Goal: Navigation & Orientation: Find specific page/section

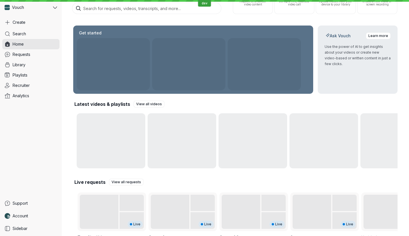
scroll to position [77, 0]
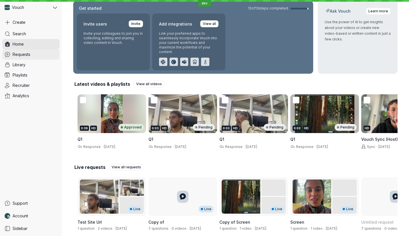
click at [38, 54] on link "Requests" at bounding box center [30, 54] width 57 height 10
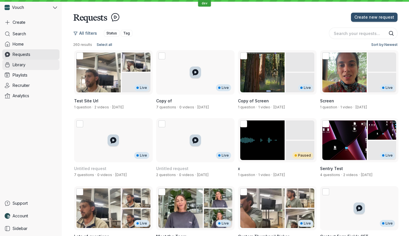
click at [39, 66] on link "Library" at bounding box center [30, 65] width 57 height 10
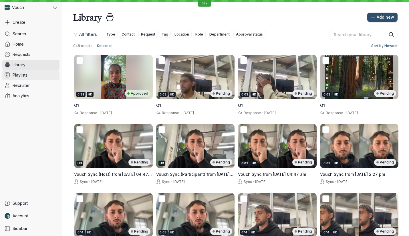
click at [39, 75] on link "Playlists" at bounding box center [30, 75] width 57 height 10
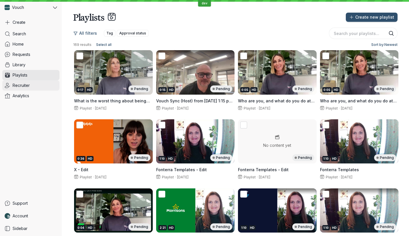
click at [37, 85] on link "Recruiter" at bounding box center [30, 85] width 57 height 10
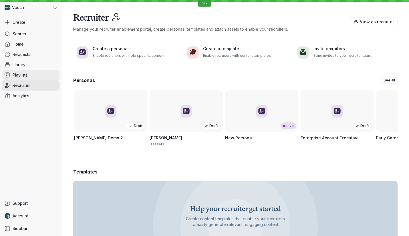
click at [38, 72] on link "Playlists" at bounding box center [30, 75] width 57 height 10
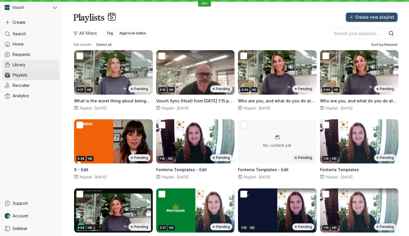
click at [42, 61] on link "Library" at bounding box center [30, 65] width 57 height 10
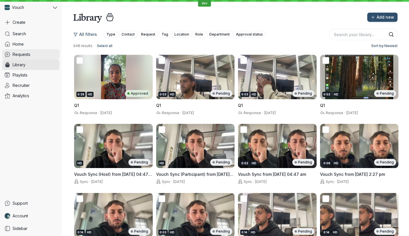
click at [42, 54] on link "Requests" at bounding box center [30, 54] width 57 height 10
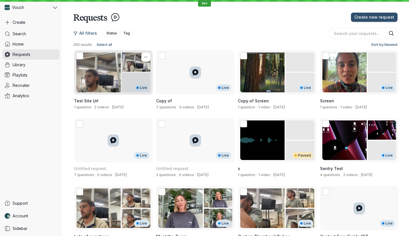
click at [93, 74] on div "Live" at bounding box center [113, 72] width 79 height 44
